Goal: Task Accomplishment & Management: Manage account settings

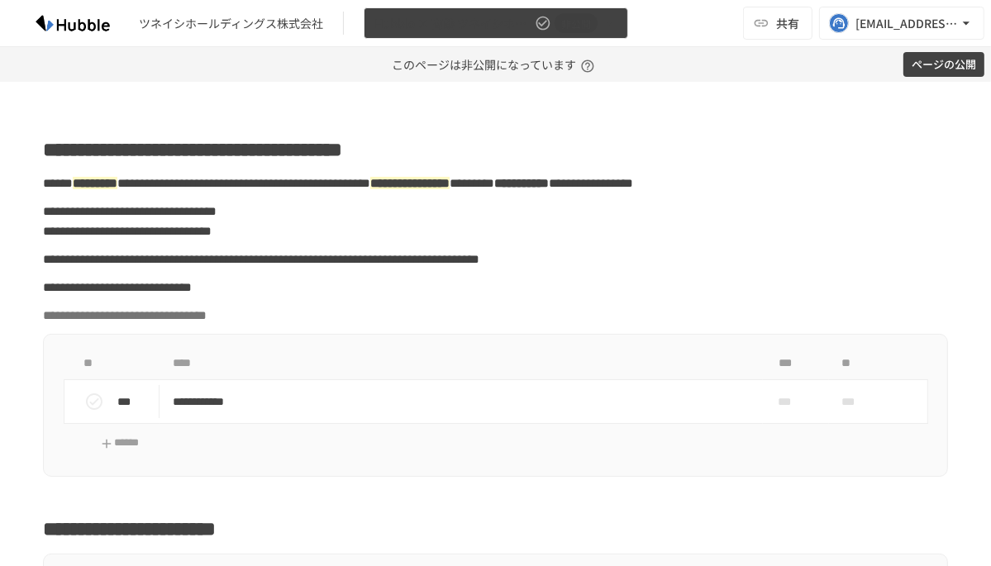
click at [610, 22] on icon "button" at bounding box center [609, 22] width 7 height 3
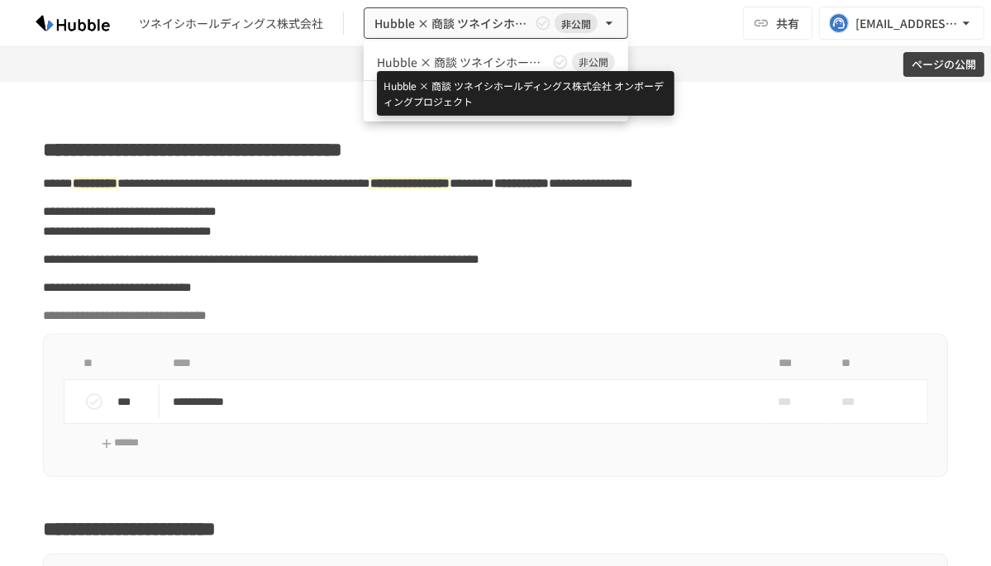
click at [502, 64] on span "Hubble × 商談 ツネイシホールディングス株式会社 オンボーディングプロジェクト" at bounding box center [463, 62] width 172 height 17
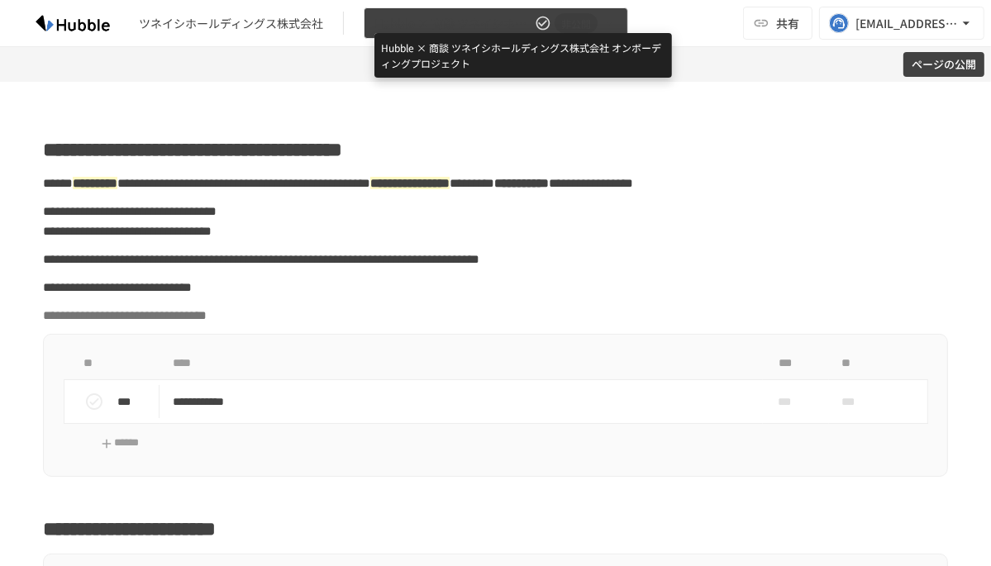
click at [457, 26] on span "Hubble × 商談 ツネイシホールディングス株式会社 オンボーディングプロジェクト" at bounding box center [453, 23] width 157 height 21
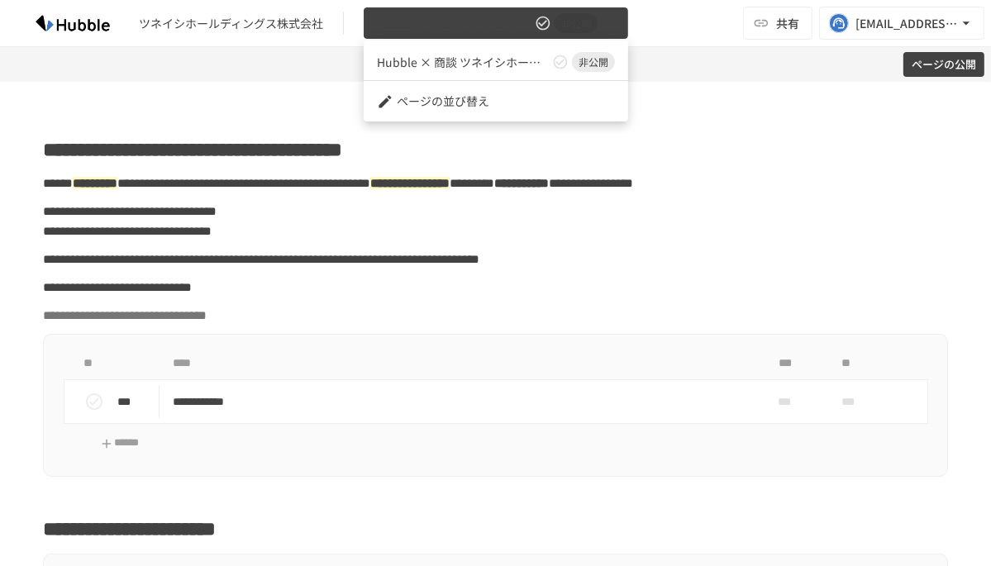
click at [457, 26] on div at bounding box center [495, 283] width 991 height 566
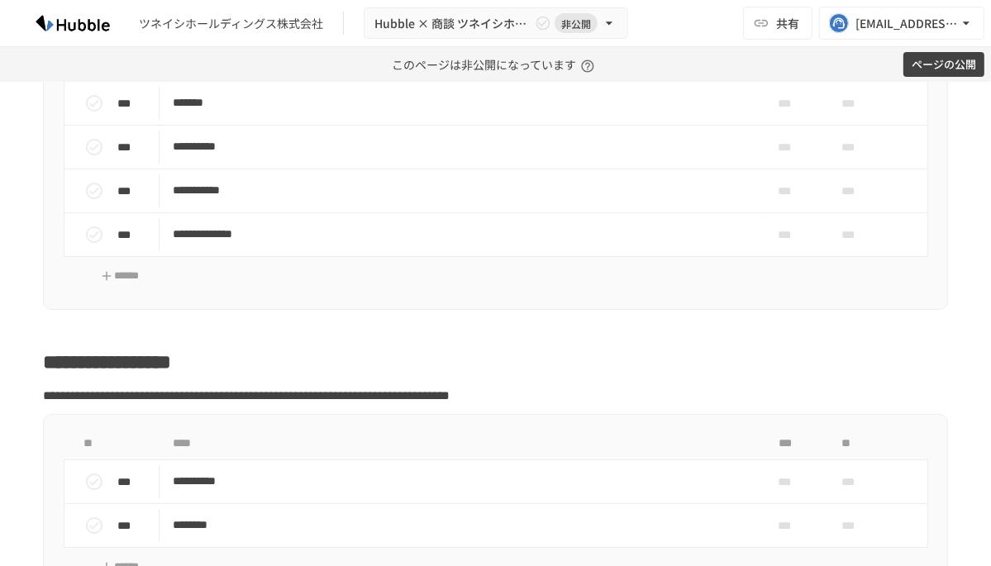
scroll to position [2413, 0]
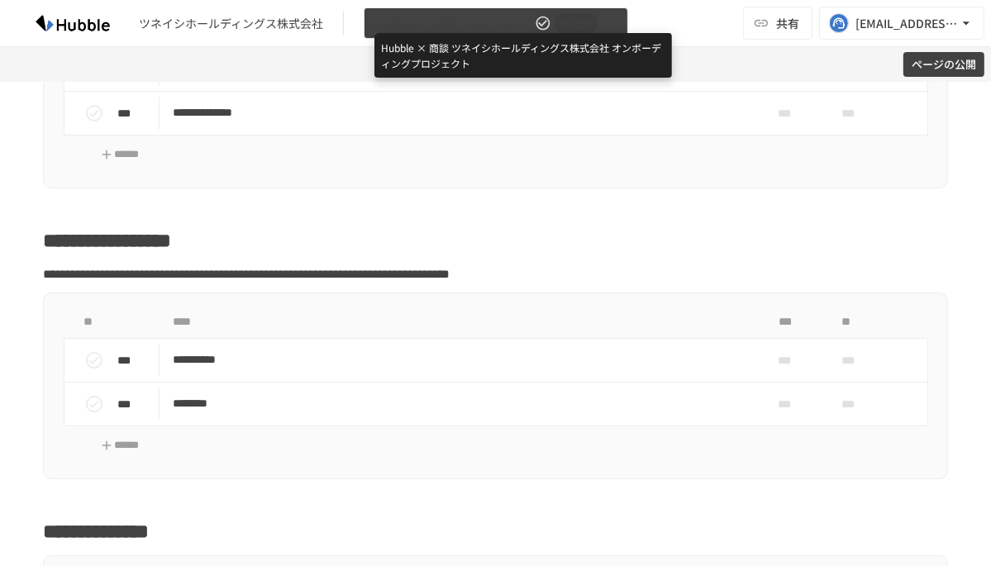
click at [398, 24] on span "Hubble × 商談 ツネイシホールディングス株式会社 オンボーディングプロジェクト" at bounding box center [453, 23] width 157 height 21
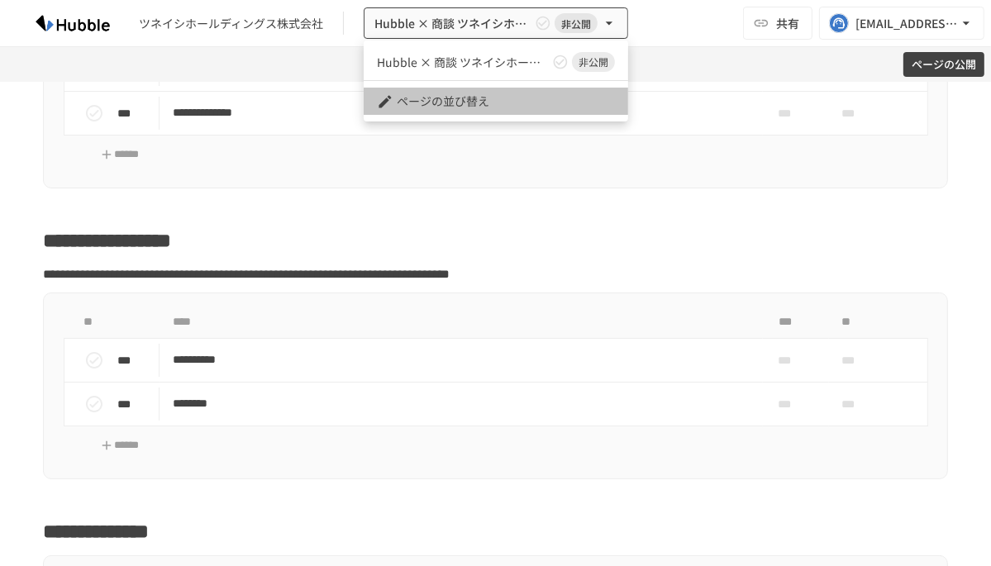
click at [384, 92] on li "ページの並び替え" at bounding box center [496, 101] width 265 height 27
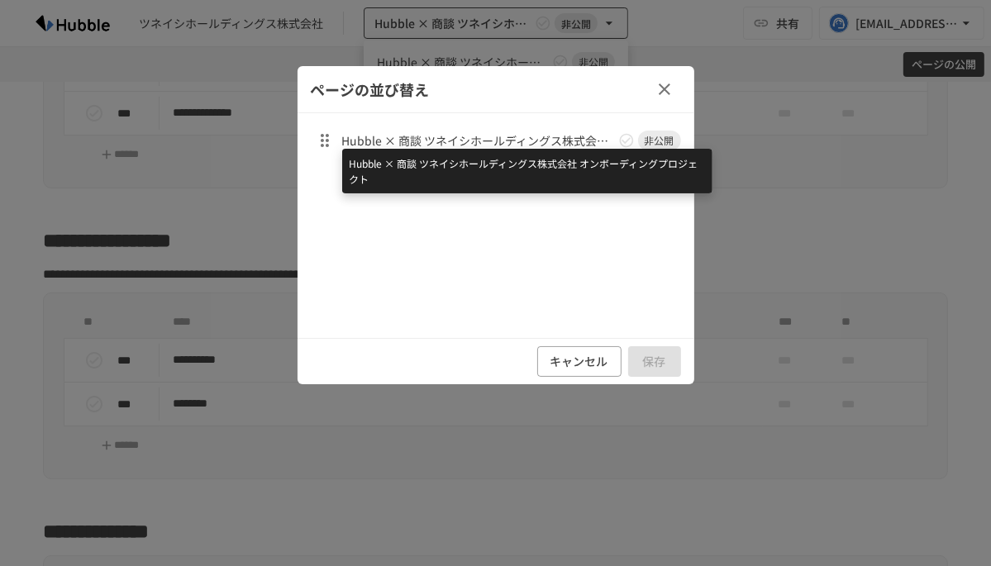
click at [432, 137] on span "Hubble × 商談 ツネイシホールディングス株式会社 オンボーディングプロジェクト" at bounding box center [478, 140] width 273 height 17
click at [421, 137] on span "Hubble × 商談 ツネイシホールディングス株式会社 オンボーディングプロジェクト" at bounding box center [478, 140] width 273 height 17
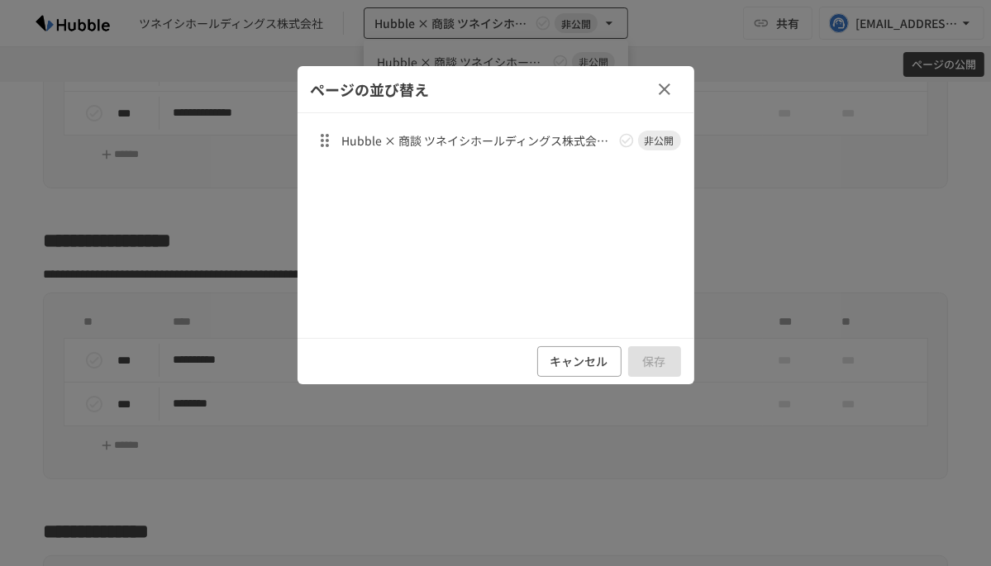
click at [671, 87] on icon "button" at bounding box center [665, 89] width 20 height 20
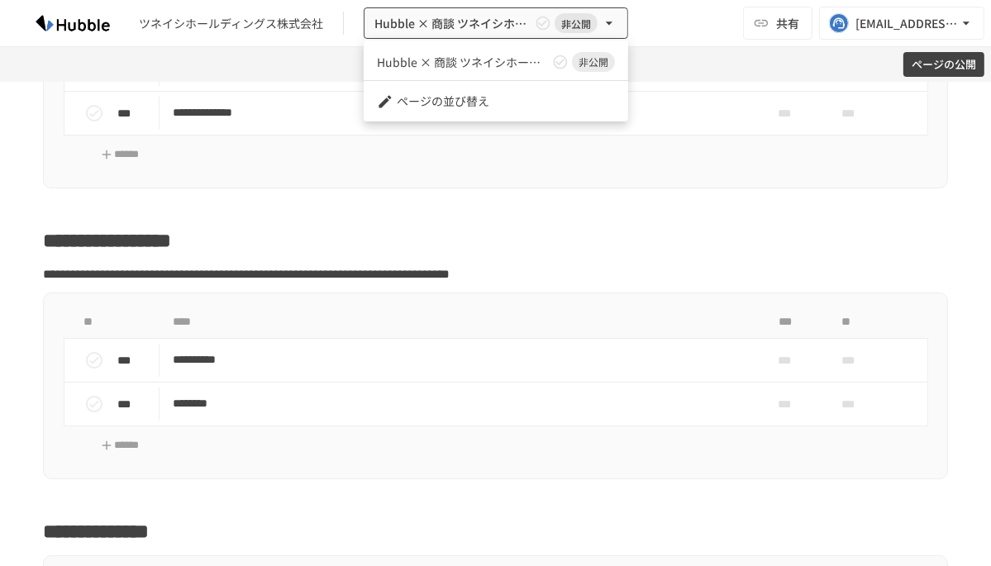
click at [665, 69] on div at bounding box center [495, 283] width 991 height 566
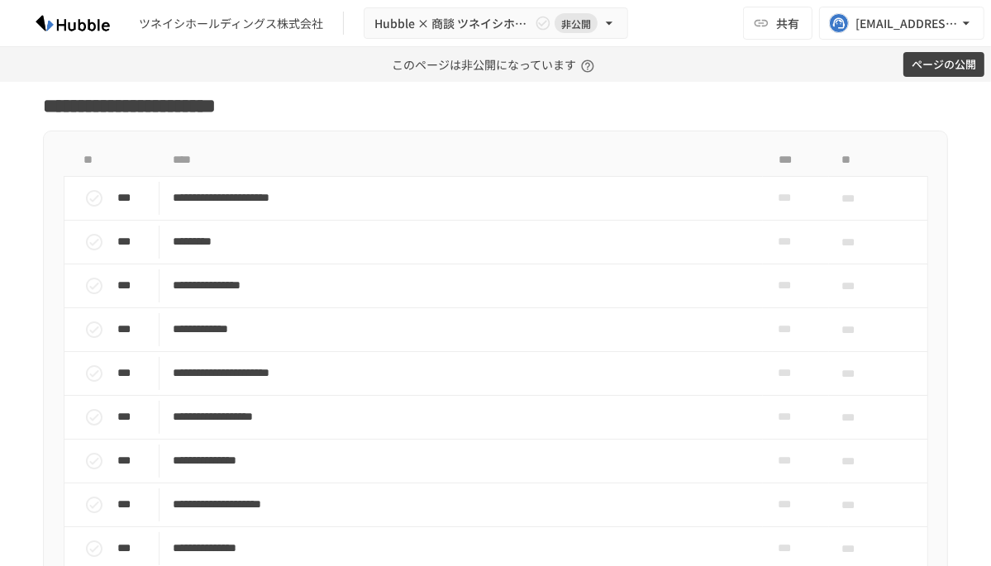
scroll to position [0, 0]
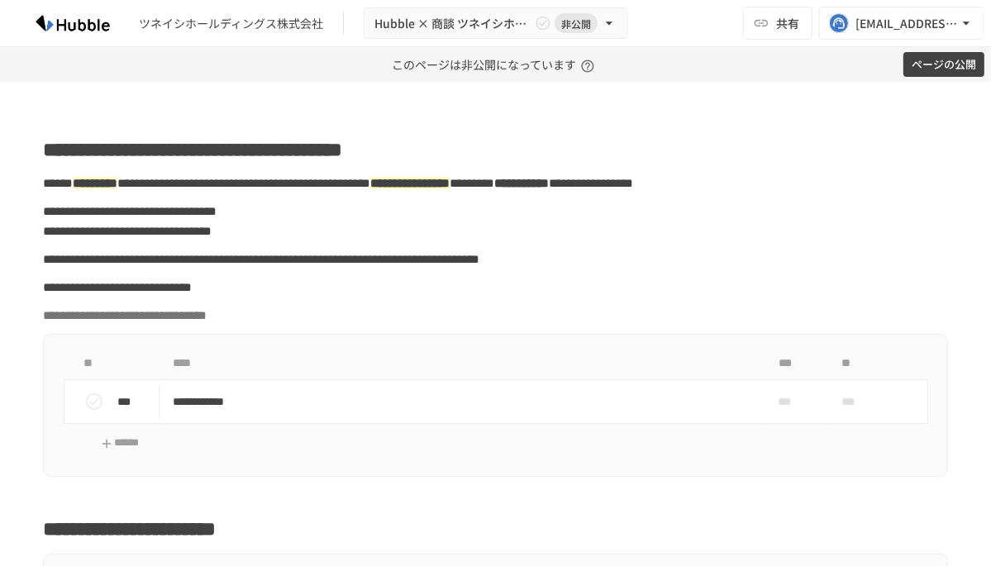
click at [75, 21] on img at bounding box center [73, 23] width 106 height 26
click at [103, 25] on img at bounding box center [73, 23] width 106 height 26
click at [964, 26] on icon "button" at bounding box center [966, 23] width 17 height 17
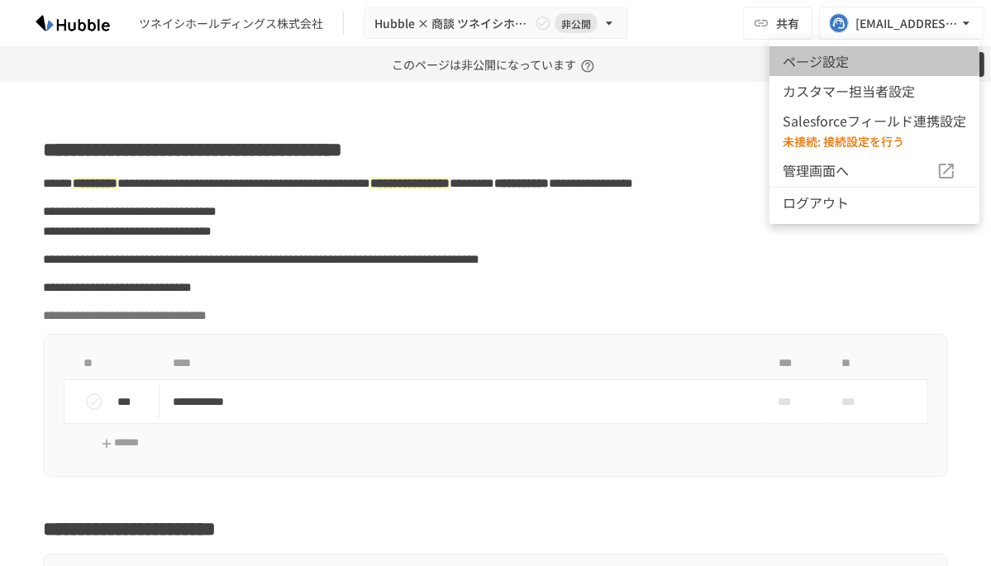
click at [845, 60] on li "ページ設定" at bounding box center [875, 61] width 210 height 30
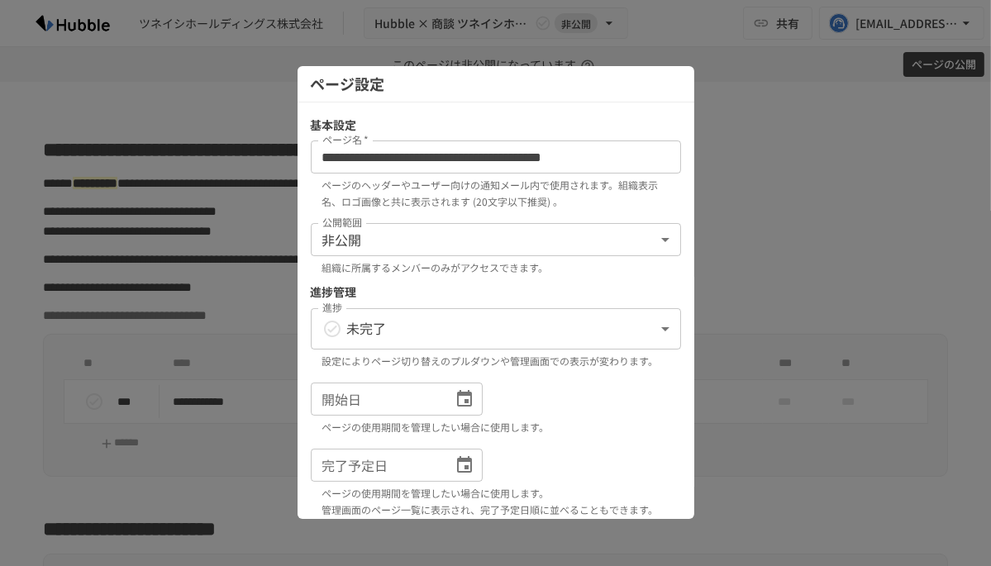
click at [417, 163] on input "**********" at bounding box center [496, 157] width 370 height 33
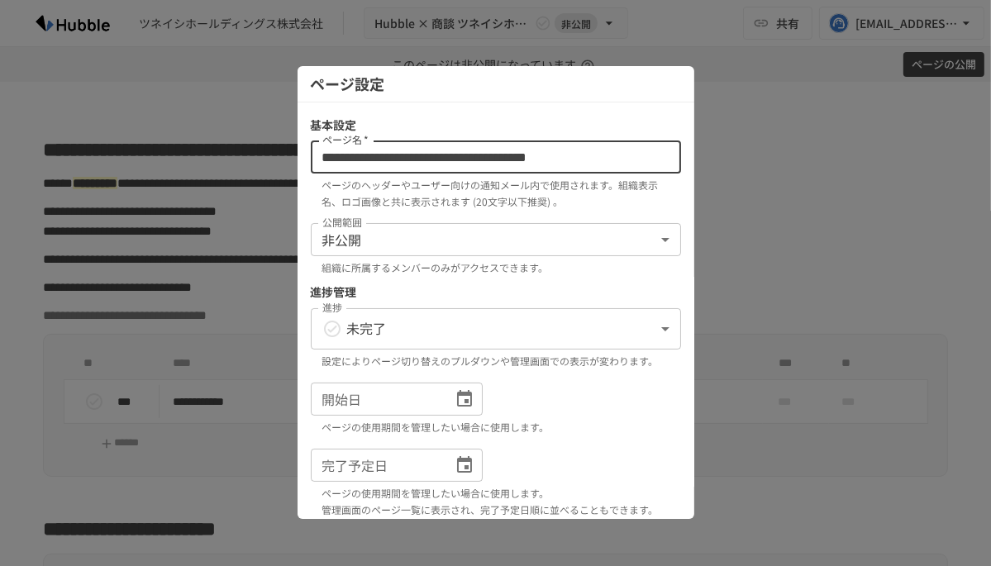
scroll to position [200, 0]
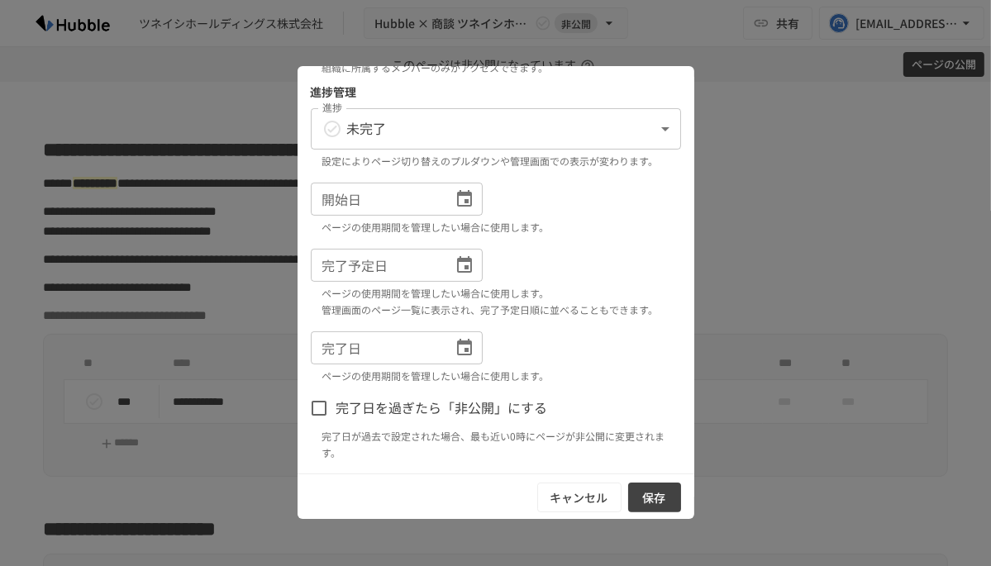
type input "**********"
click at [661, 508] on button "保存" at bounding box center [654, 498] width 53 height 31
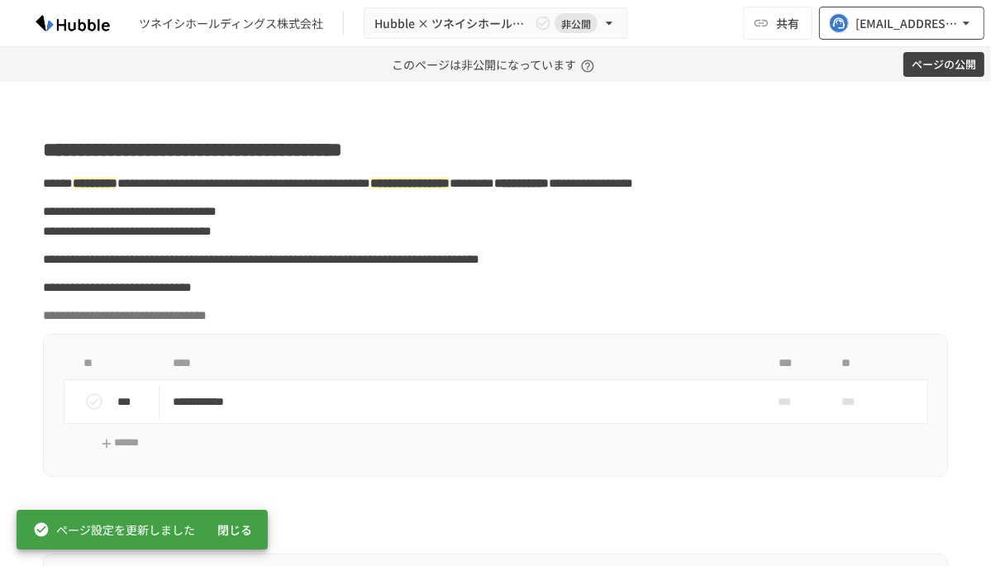
click at [965, 23] on icon "button" at bounding box center [966, 23] width 17 height 17
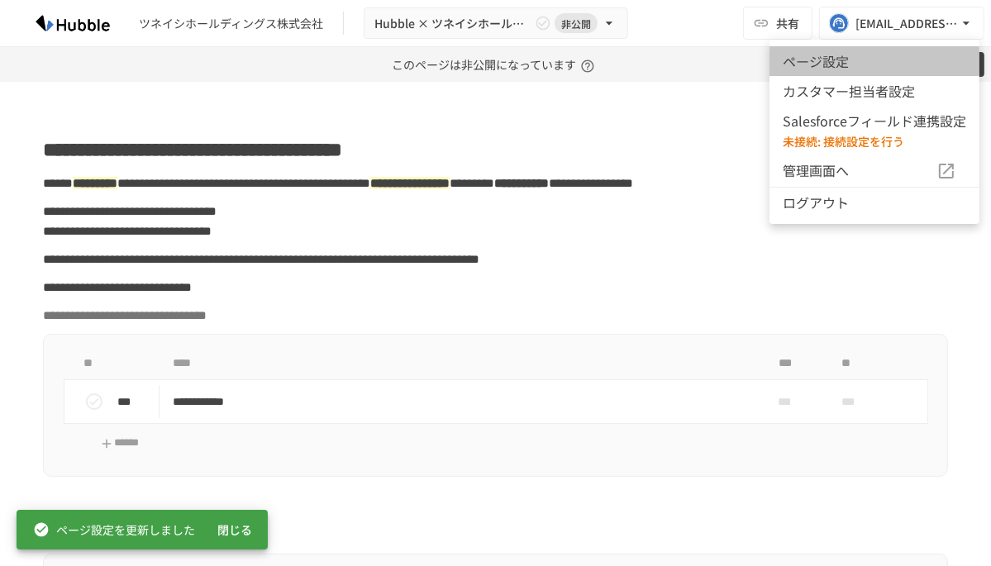
click at [874, 60] on li "ページ設定" at bounding box center [875, 61] width 210 height 30
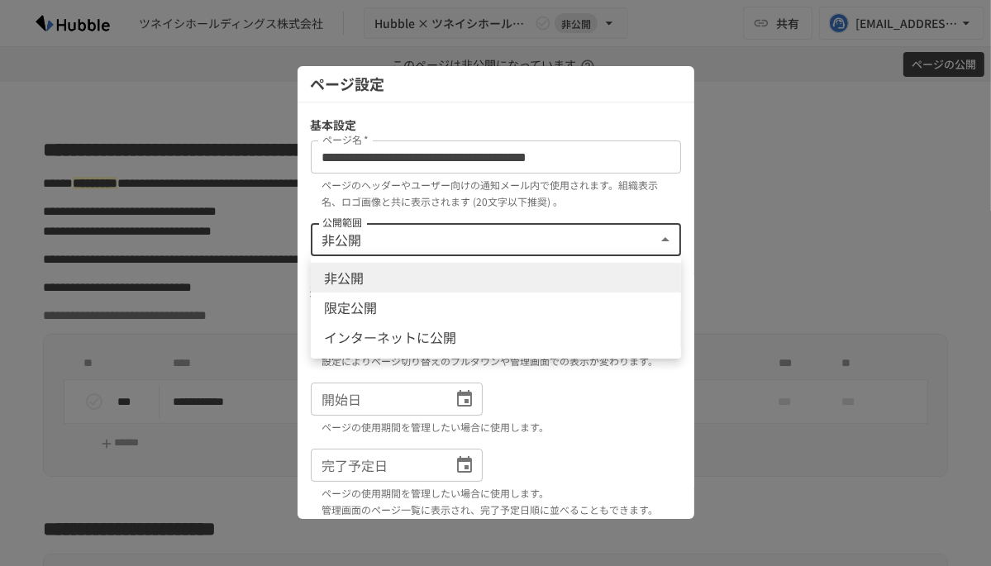
click at [662, 223] on body "**********" at bounding box center [495, 283] width 991 height 566
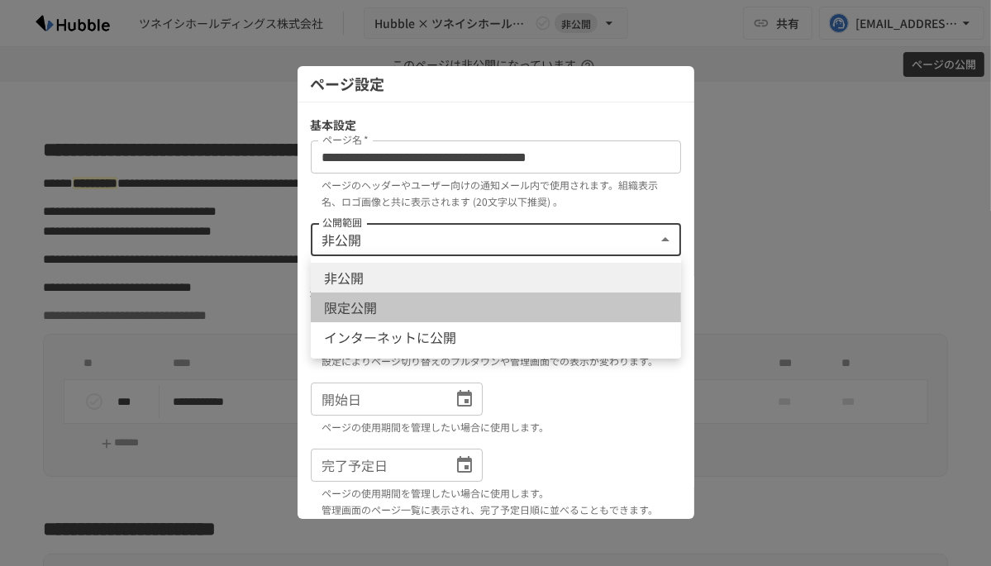
click at [607, 294] on li "限定公開" at bounding box center [496, 308] width 370 height 30
type input "****"
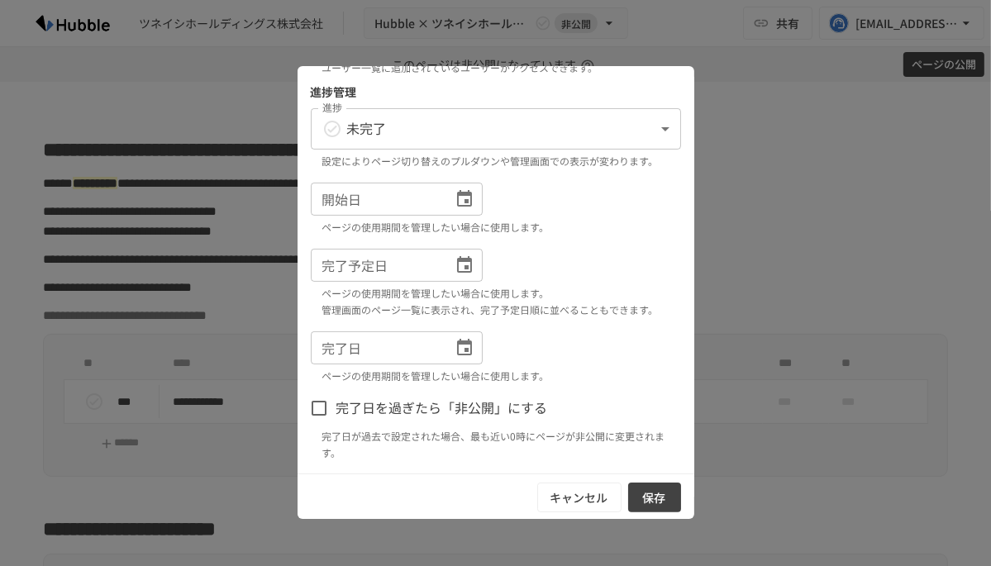
click at [653, 486] on button "保存" at bounding box center [654, 498] width 53 height 31
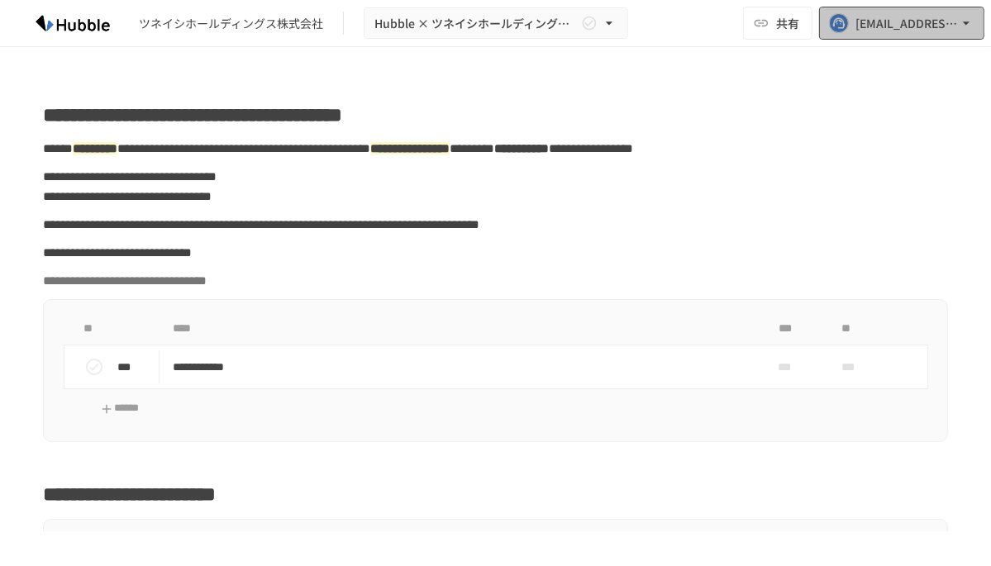
click at [969, 36] on button "[EMAIL_ADDRESS][DOMAIN_NAME]" at bounding box center [901, 23] width 165 height 33
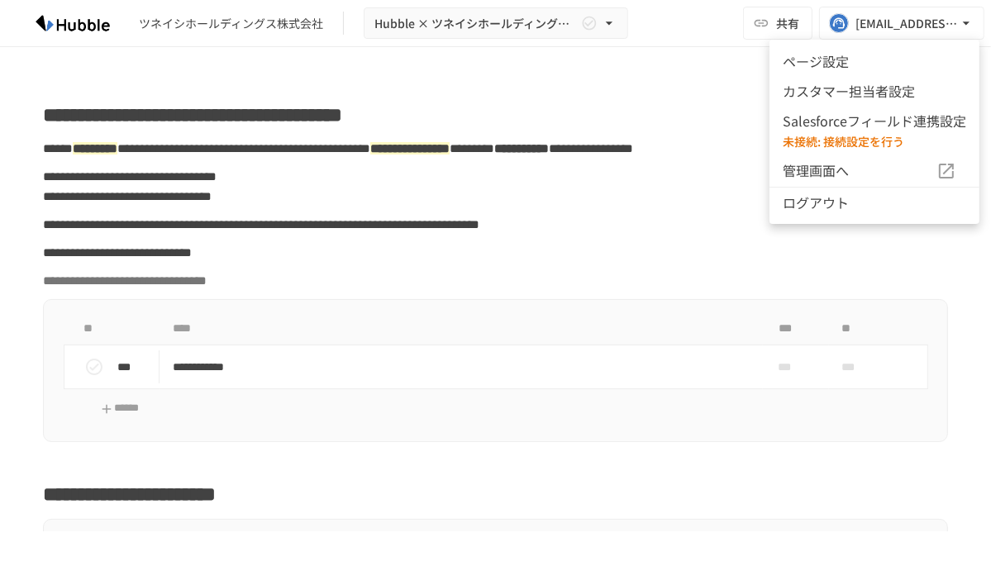
click at [688, 68] on div at bounding box center [495, 283] width 991 height 566
